Goal: Information Seeking & Learning: Learn about a topic

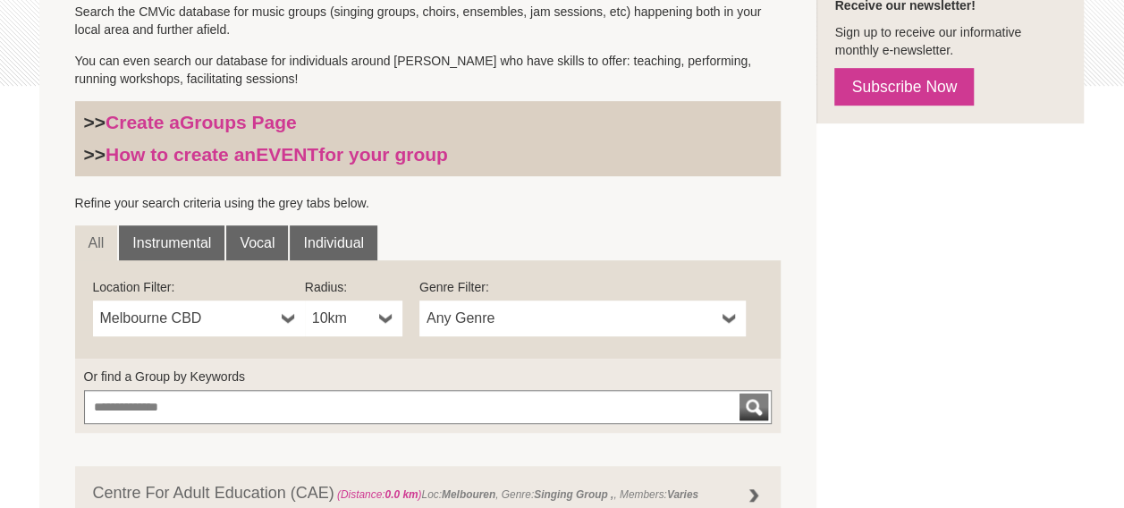
scroll to position [447, 0]
click at [212, 247] on link "Instrumental" at bounding box center [172, 243] width 106 height 36
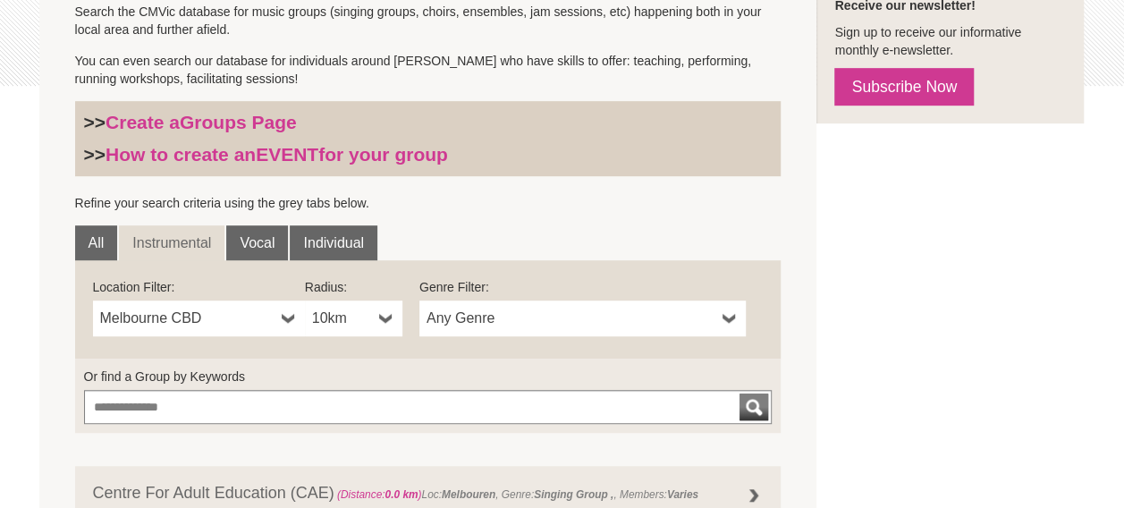
click at [392, 327] on b at bounding box center [386, 319] width 14 height 36
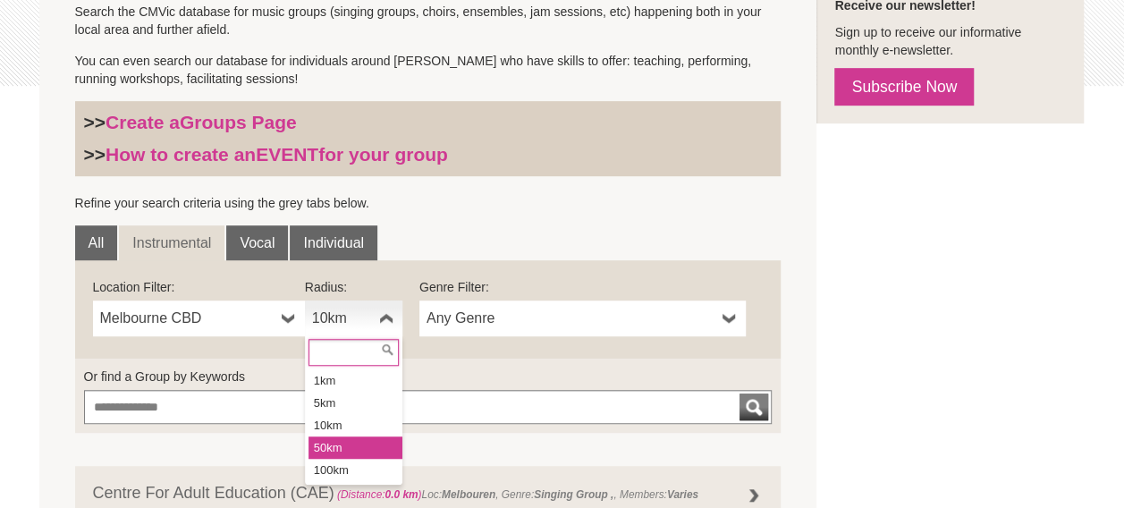
click at [360, 445] on li "50km" at bounding box center [356, 447] width 94 height 22
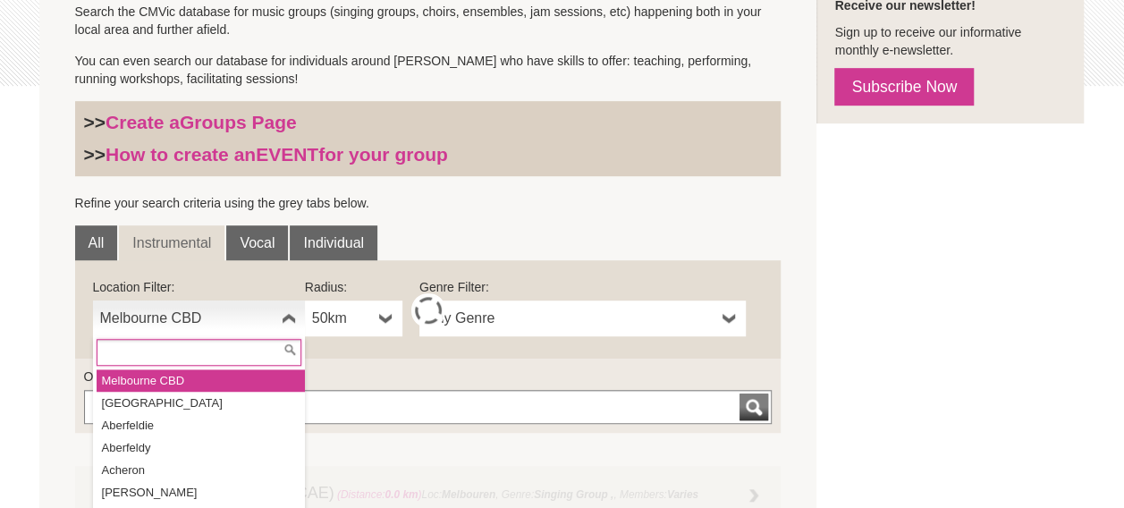
click at [239, 322] on span "Melbourne CBD" at bounding box center [187, 318] width 174 height 21
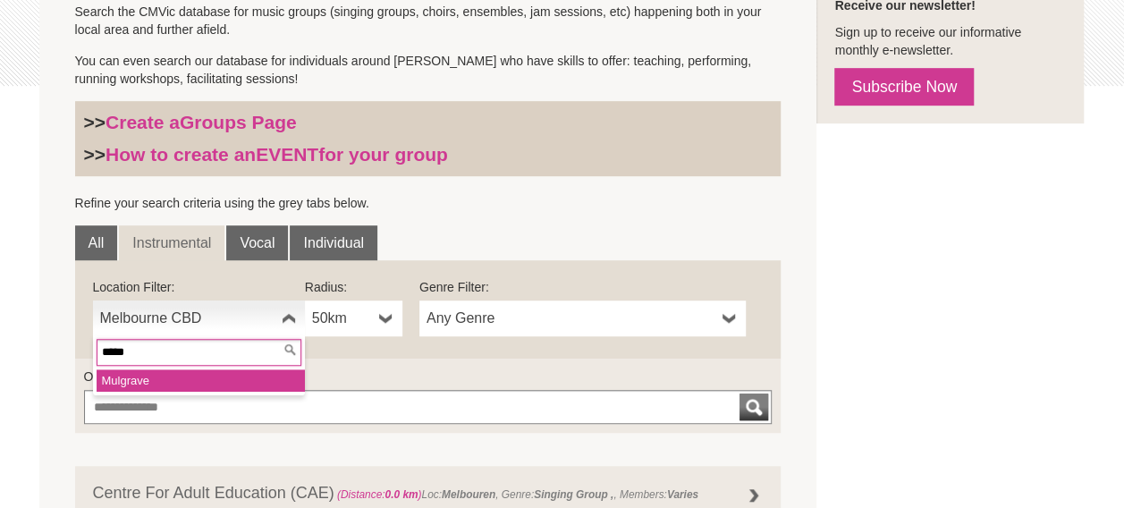
type input "*****"
click at [160, 377] on li "Mulgr ave" at bounding box center [201, 380] width 208 height 22
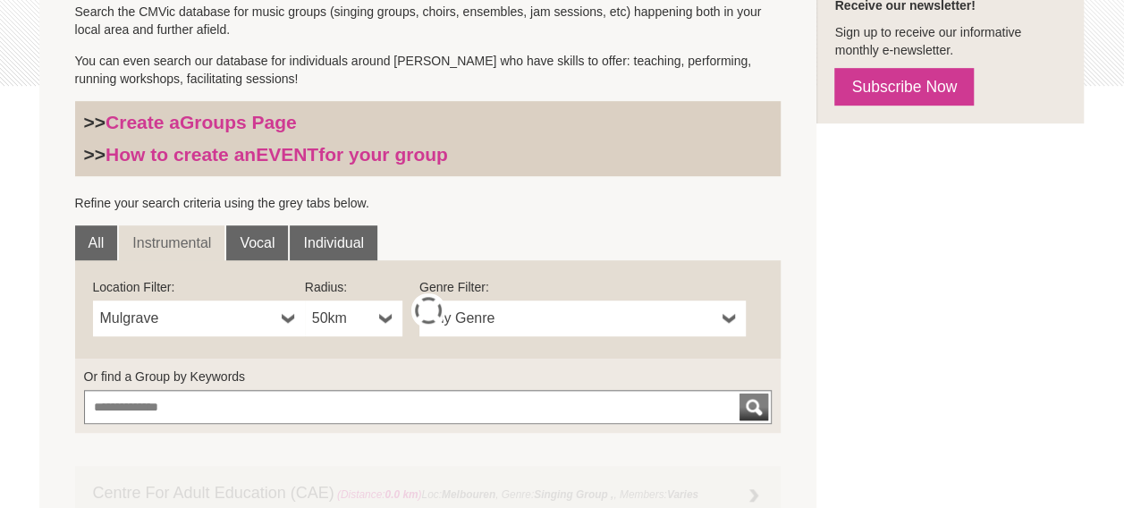
click at [359, 325] on span "50km" at bounding box center [342, 318] width 60 height 21
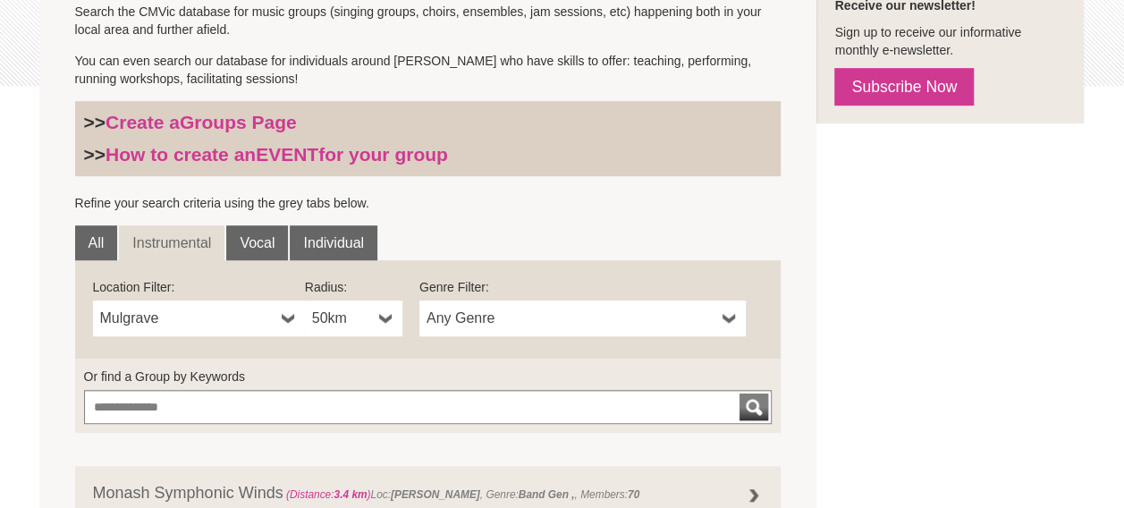
click at [373, 316] on link "50km" at bounding box center [353, 319] width 97 height 36
click at [487, 308] on span "Any Genre" at bounding box center [571, 318] width 289 height 21
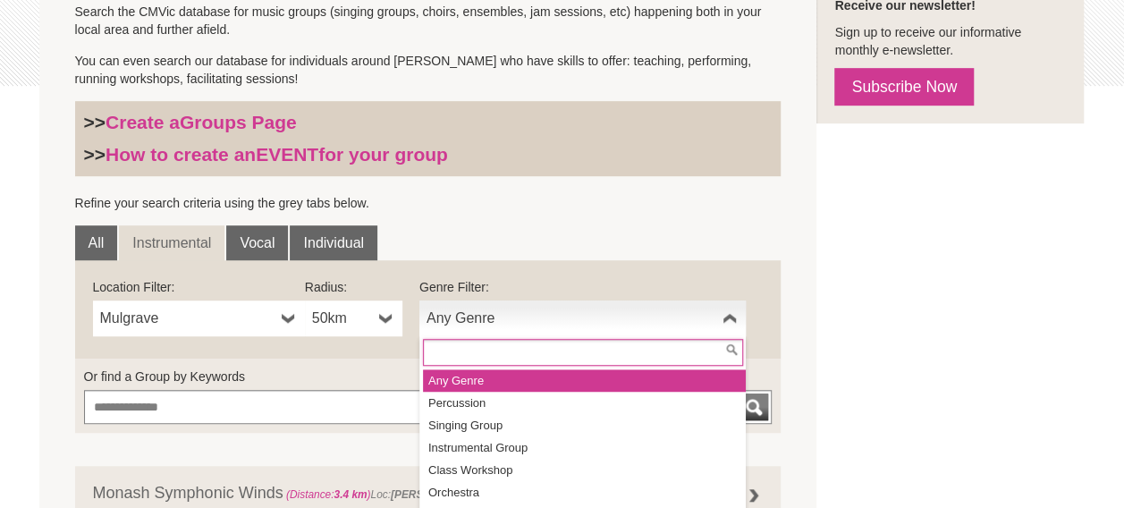
click at [487, 308] on span "Any Genre" at bounding box center [571, 318] width 289 height 21
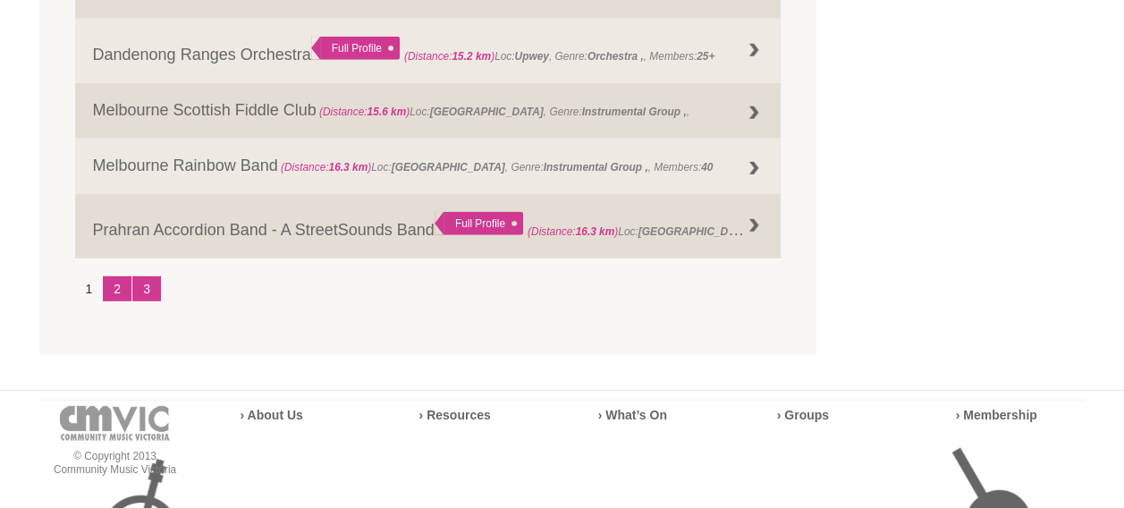
scroll to position [2415, 0]
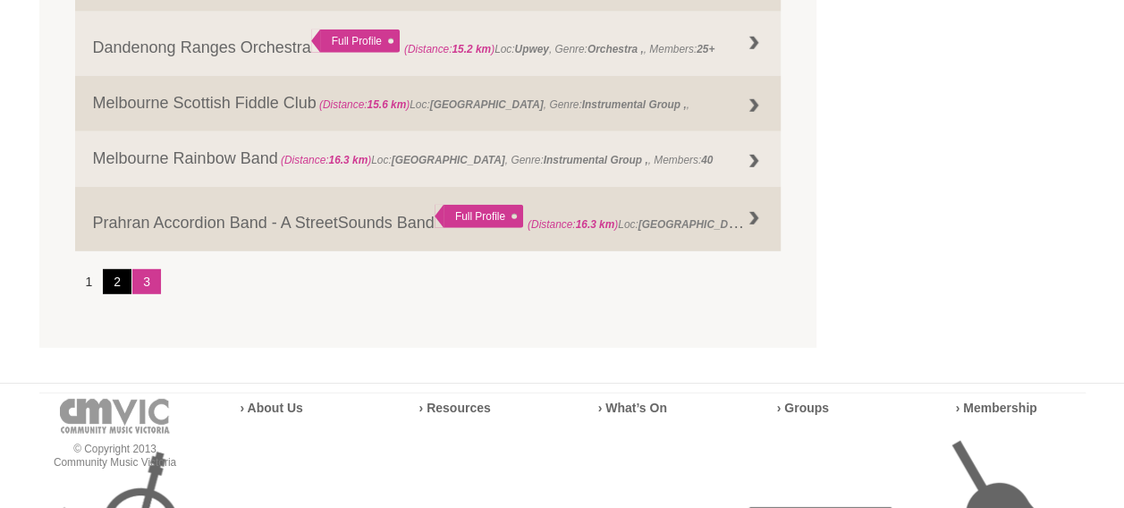
click at [125, 281] on link "2" at bounding box center [117, 281] width 29 height 25
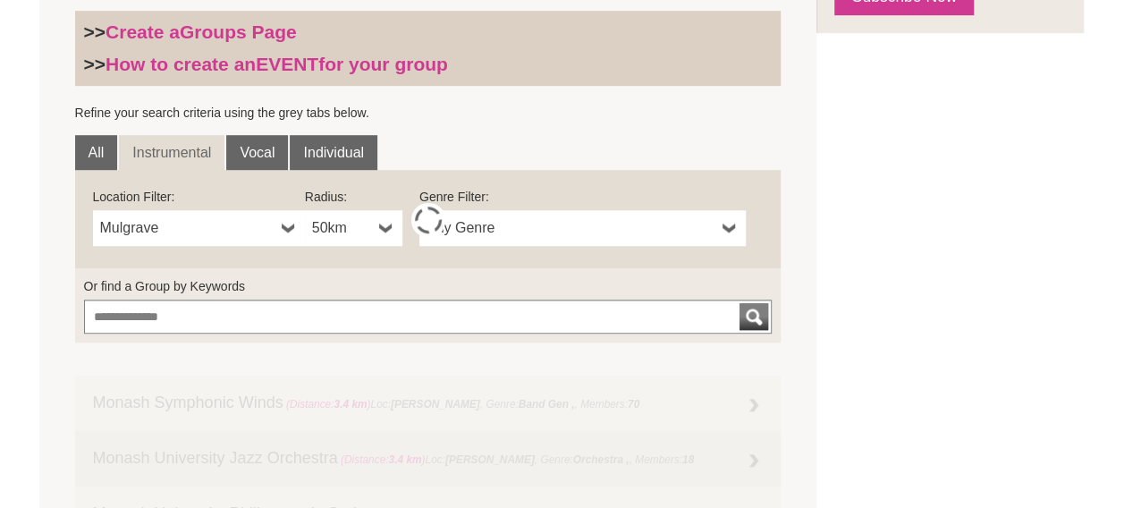
scroll to position [537, 0]
click at [507, 228] on span "Any Genre" at bounding box center [571, 228] width 289 height 21
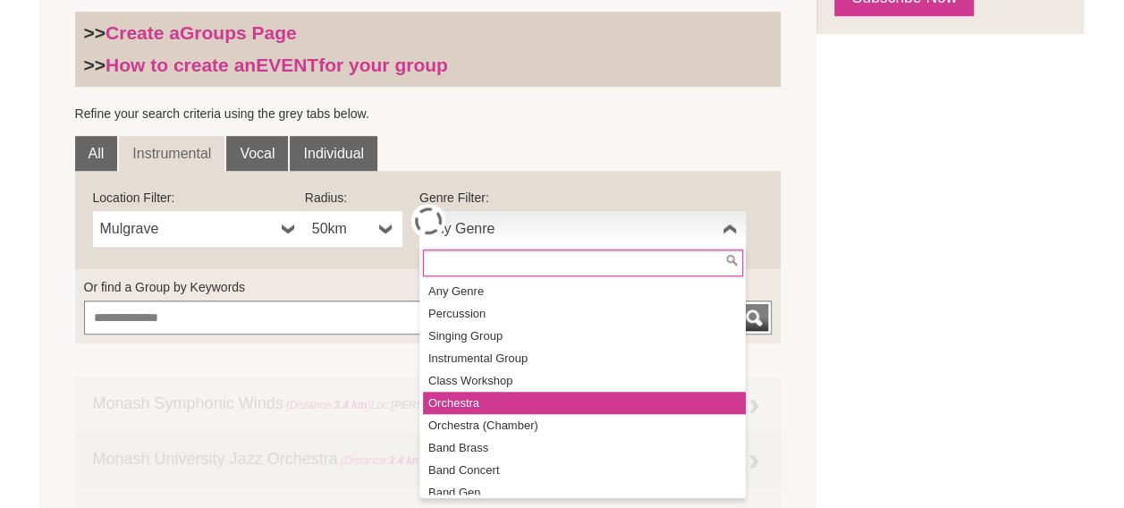
click at [519, 404] on li "Orchestra" at bounding box center [584, 403] width 323 height 22
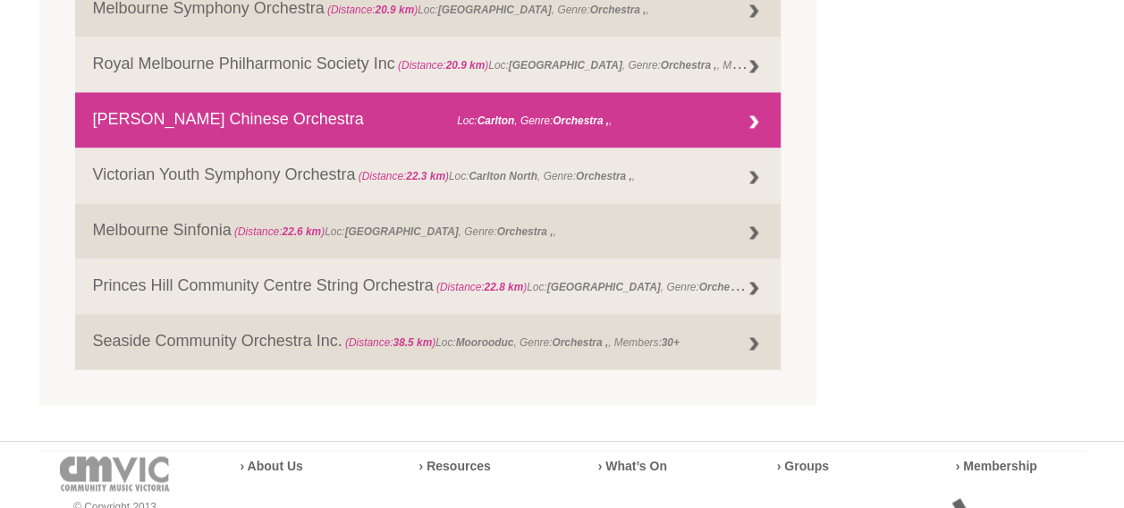
scroll to position [1342, 0]
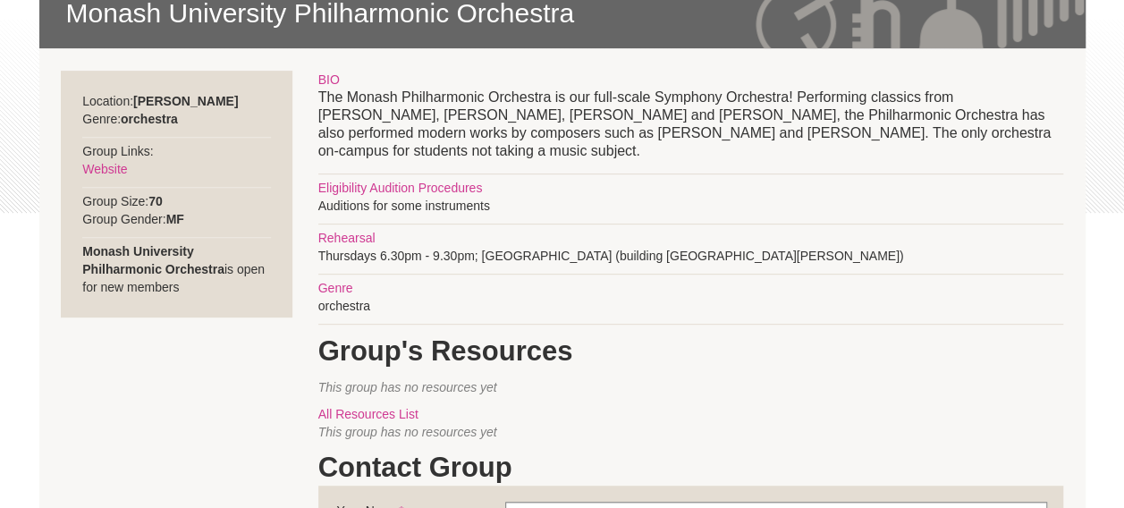
scroll to position [358, 0]
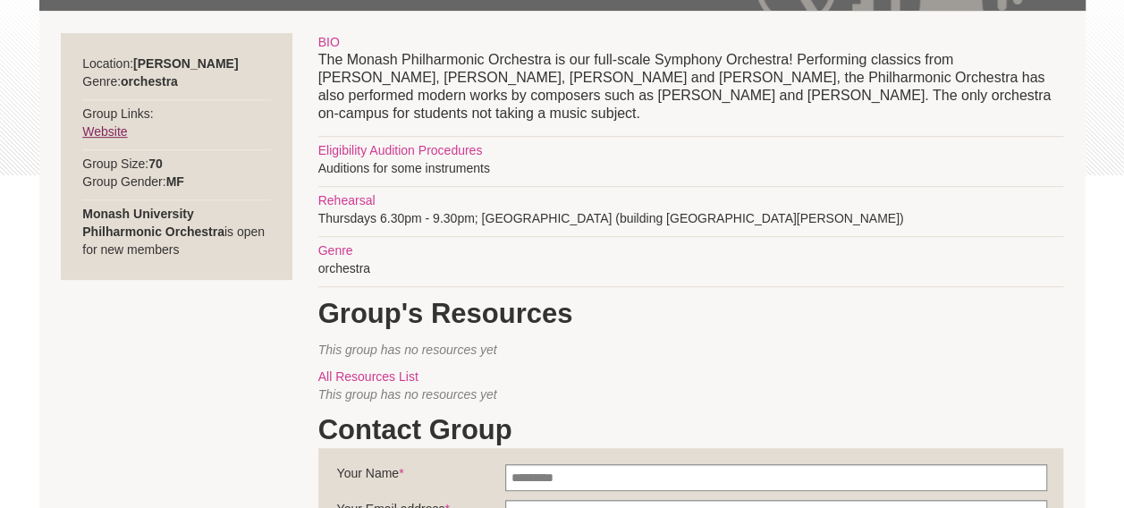
click at [105, 134] on link "Website" at bounding box center [104, 131] width 45 height 14
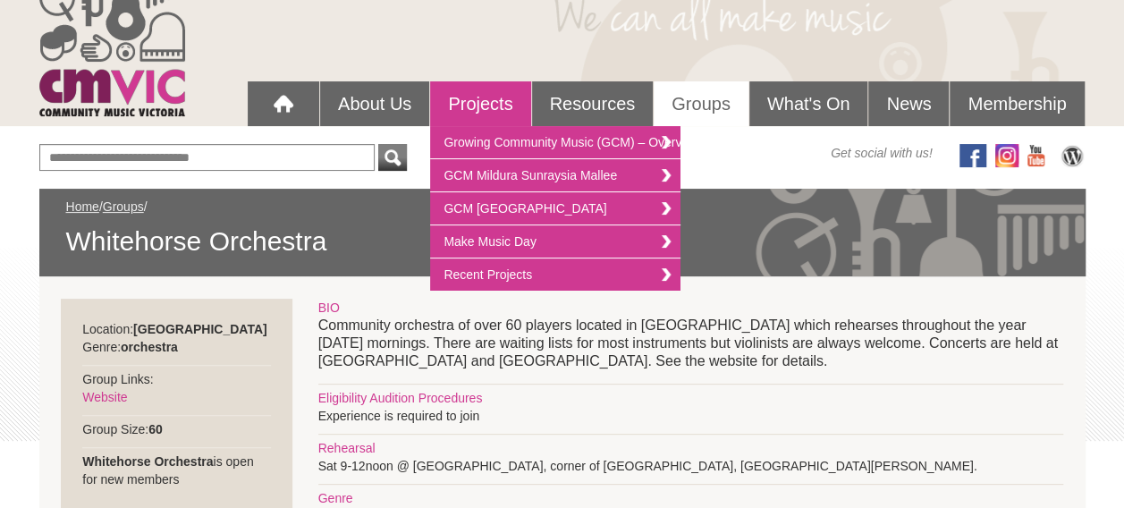
scroll to position [179, 0]
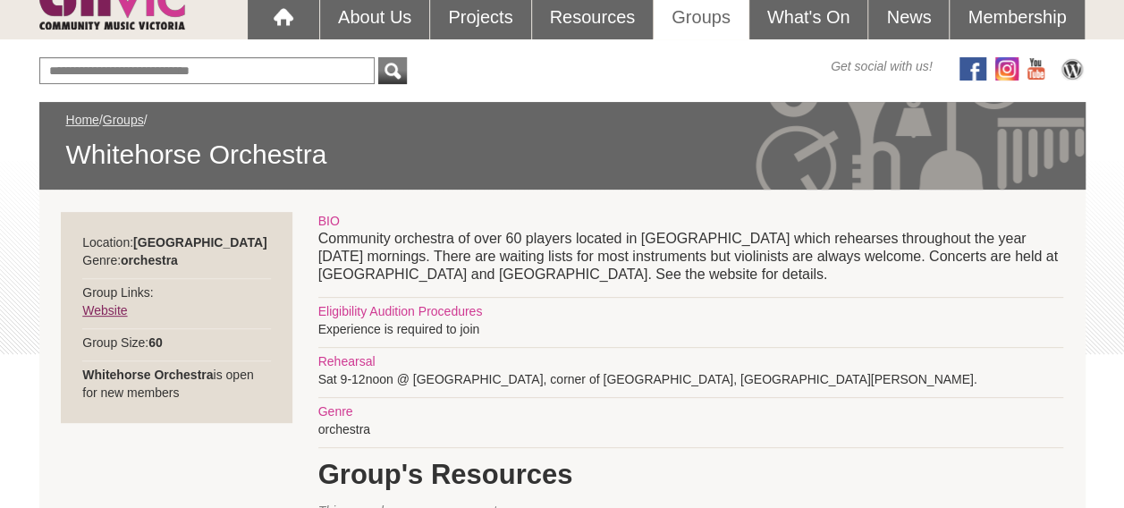
click at [114, 305] on link "Website" at bounding box center [104, 310] width 45 height 14
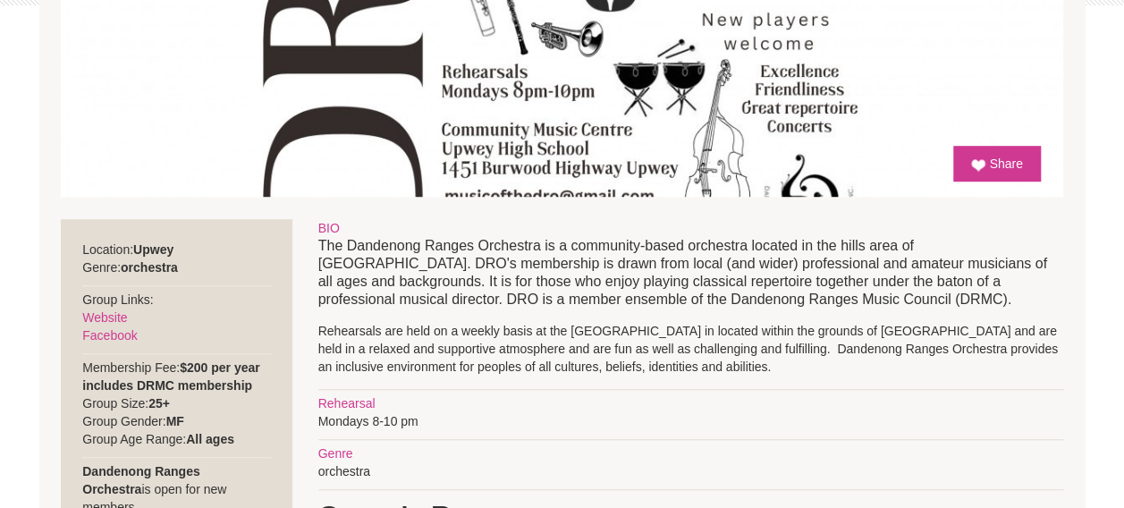
scroll to position [626, 0]
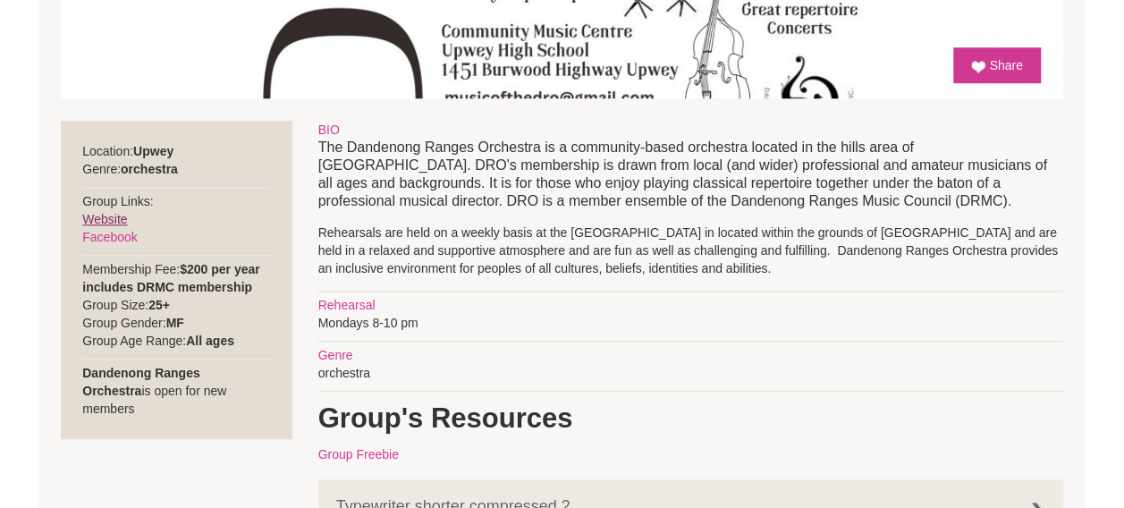
click at [118, 220] on link "Website" at bounding box center [104, 219] width 45 height 14
drag, startPoint x: 877, startPoint y: 233, endPoint x: 985, endPoint y: 225, distance: 108.5
click at [985, 225] on p "Rehearsals are held on a weekly basis at the Community Music Hub in located wit…" at bounding box center [690, 251] width 745 height 54
copy p "Upwey High School"
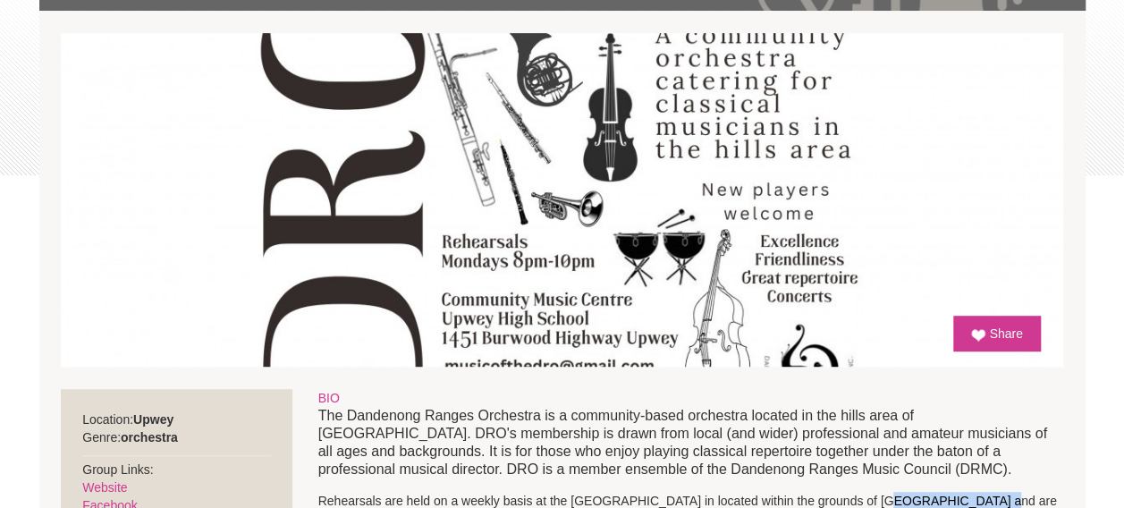
scroll to position [89, 0]
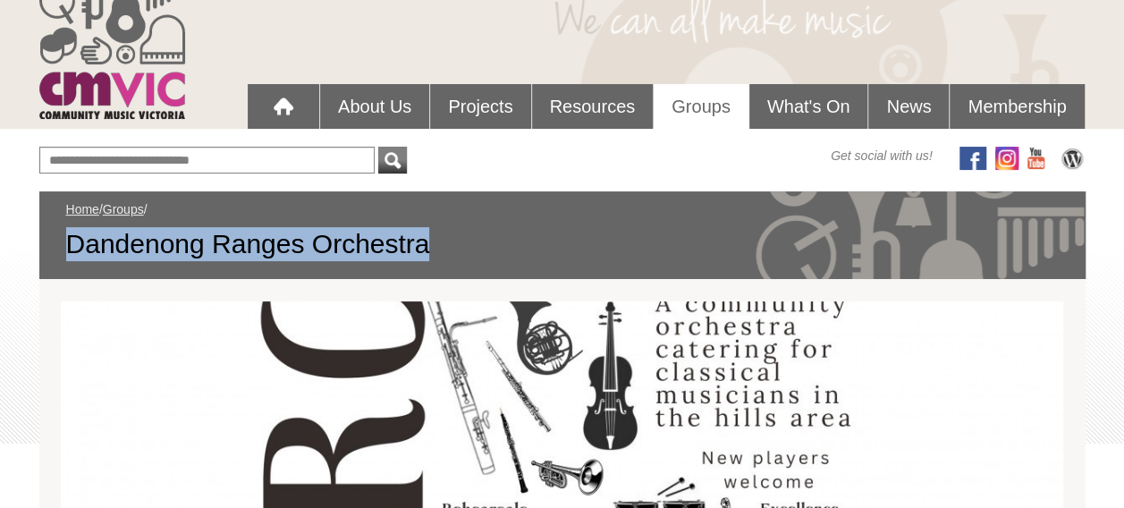
drag, startPoint x: 62, startPoint y: 243, endPoint x: 563, endPoint y: 252, distance: 501.8
click at [563, 252] on div "Home / Groups / Dandenong Ranges Orchestra" at bounding box center [562, 235] width 1046 height 88
copy span "Dandenong Ranges Orchestra"
